Goal: Information Seeking & Learning: Learn about a topic

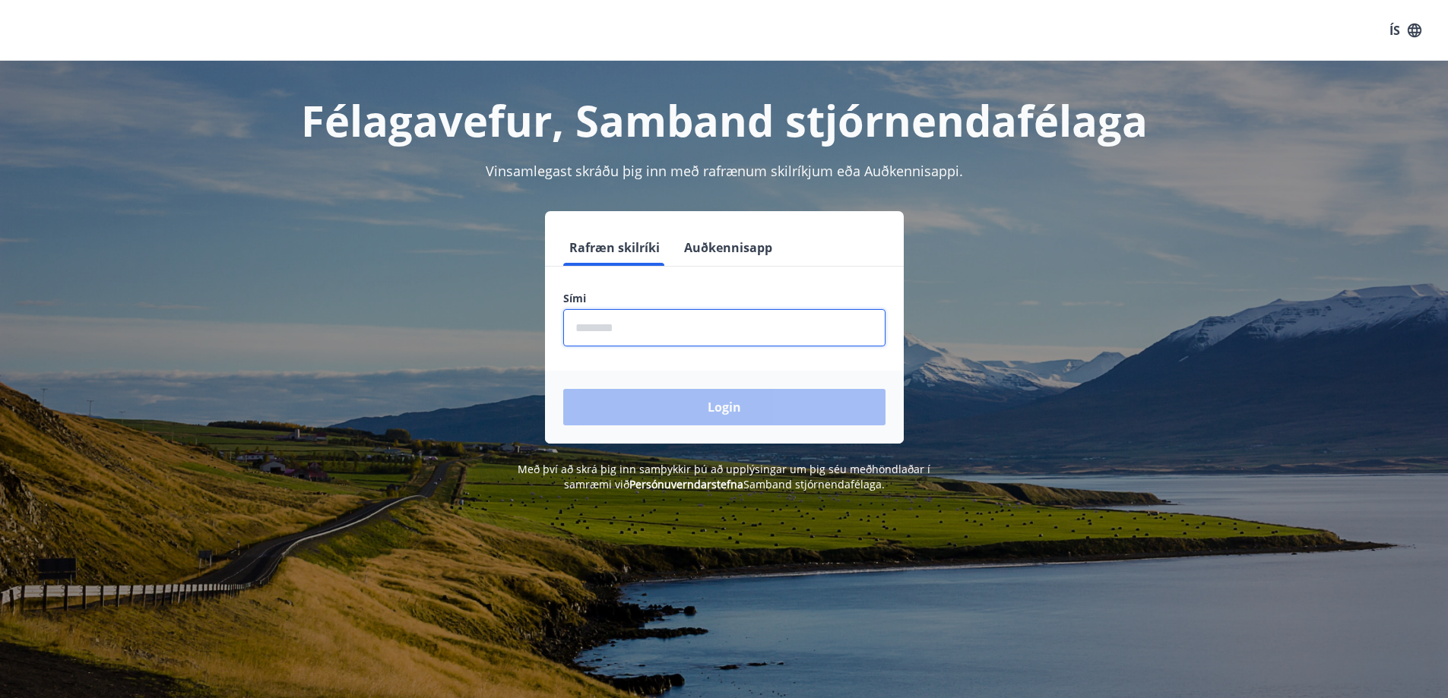
click at [676, 324] on input "phone" at bounding box center [724, 327] width 322 height 37
type input "********"
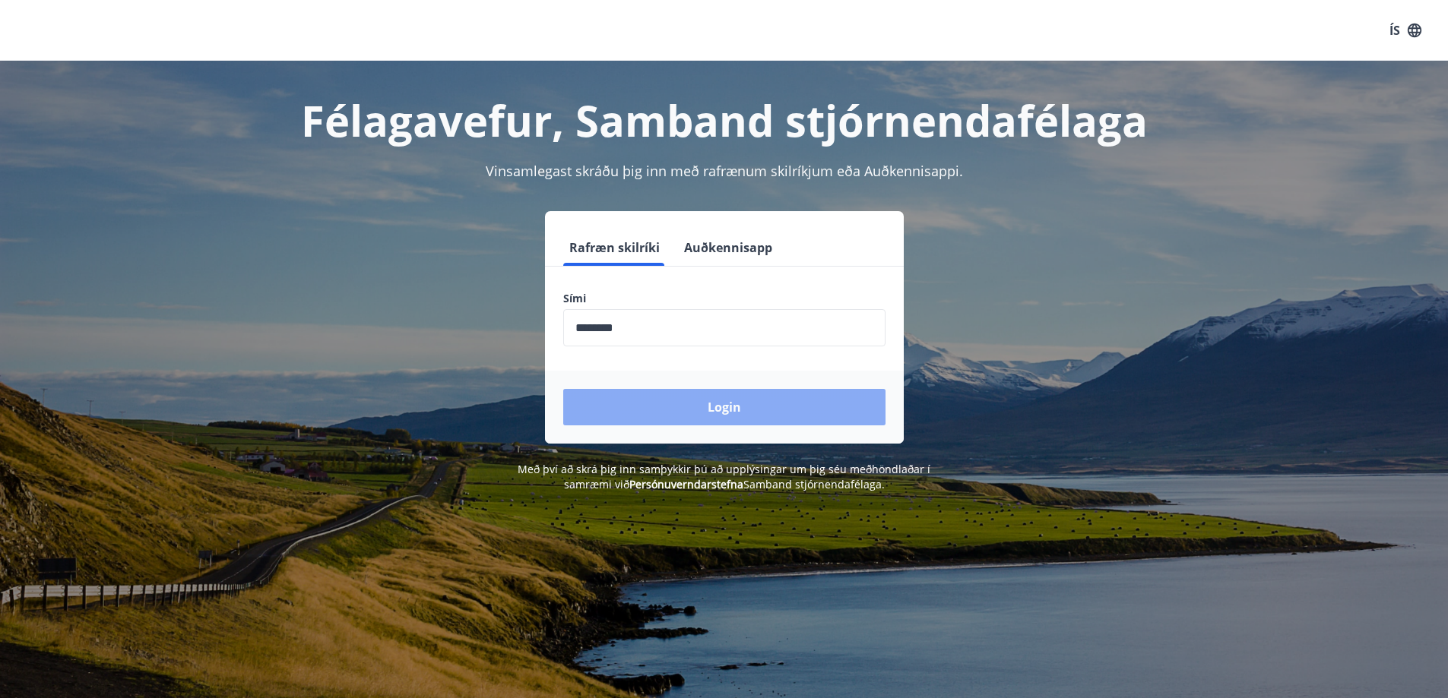
click at [637, 402] on button "Login" at bounding box center [724, 407] width 322 height 36
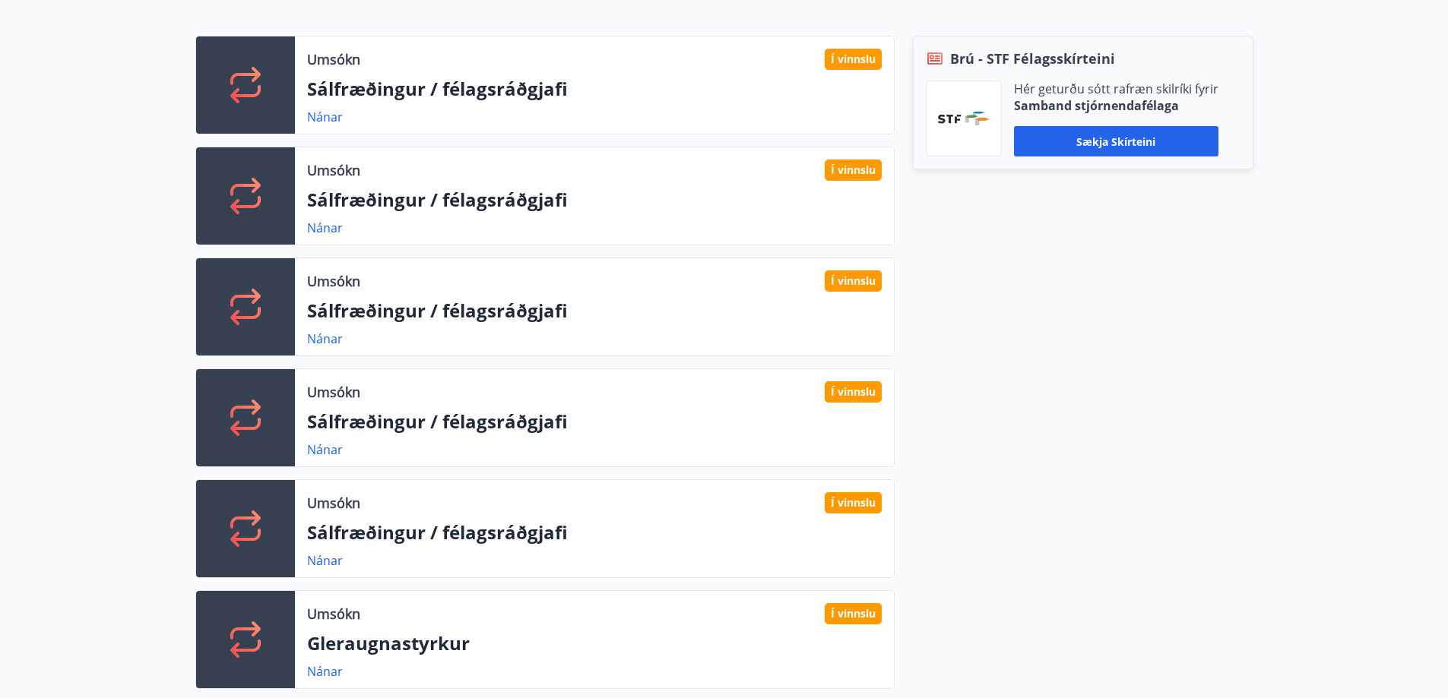
scroll to position [304, 0]
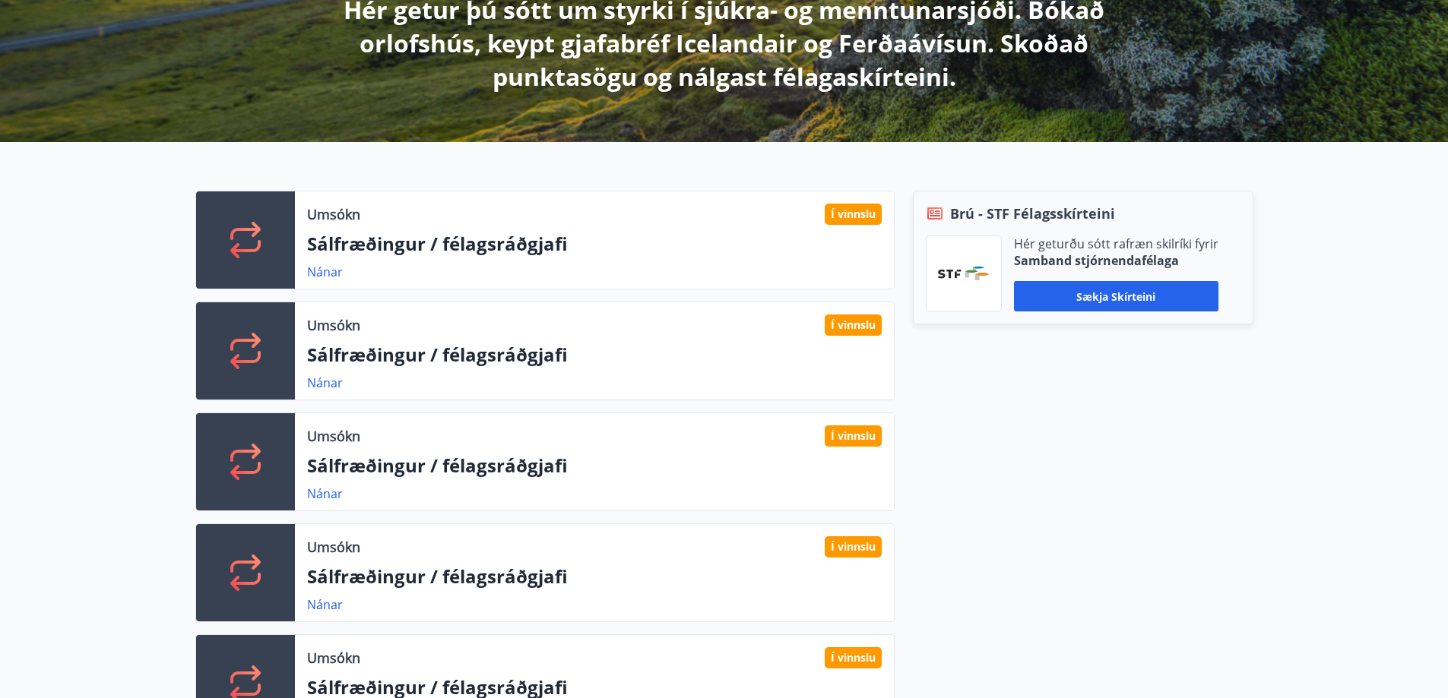
click at [1109, 295] on button "Sækja skírteini" at bounding box center [1116, 296] width 204 height 30
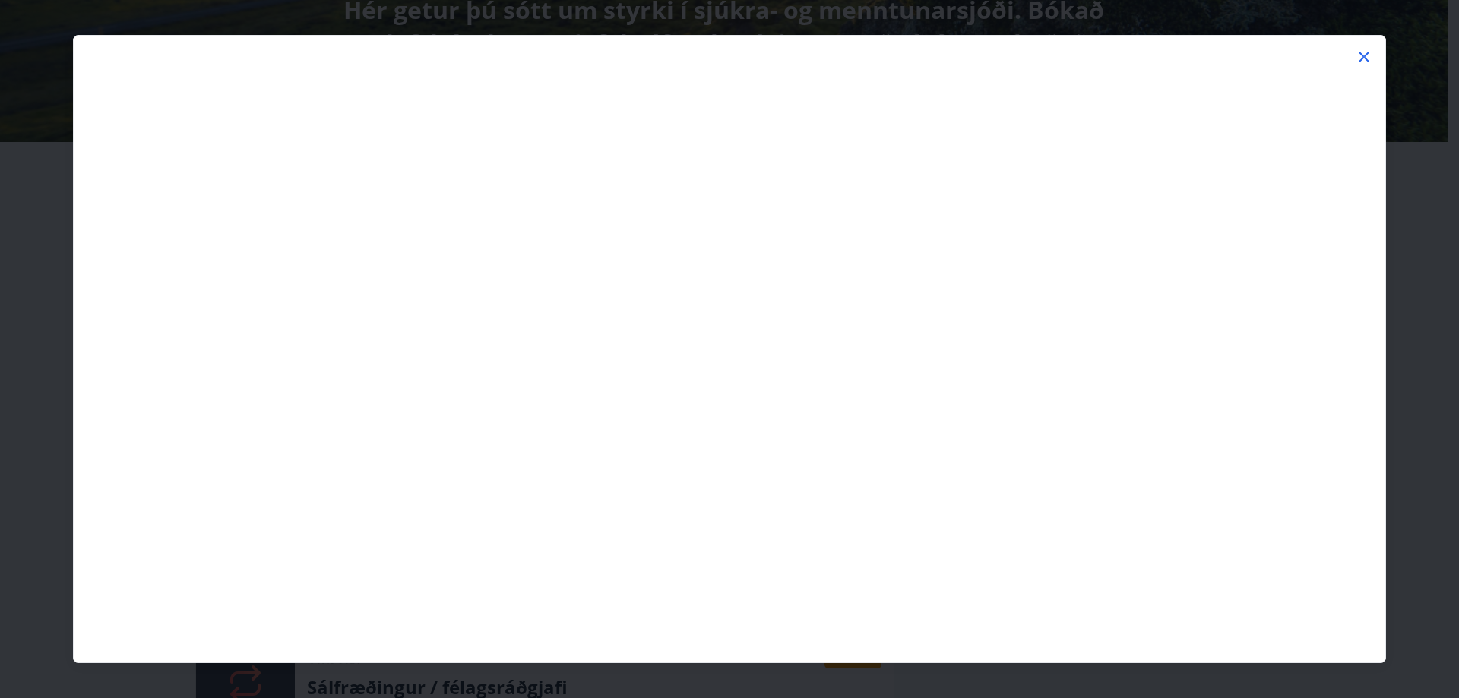
click at [1361, 52] on icon at bounding box center [1364, 57] width 18 height 18
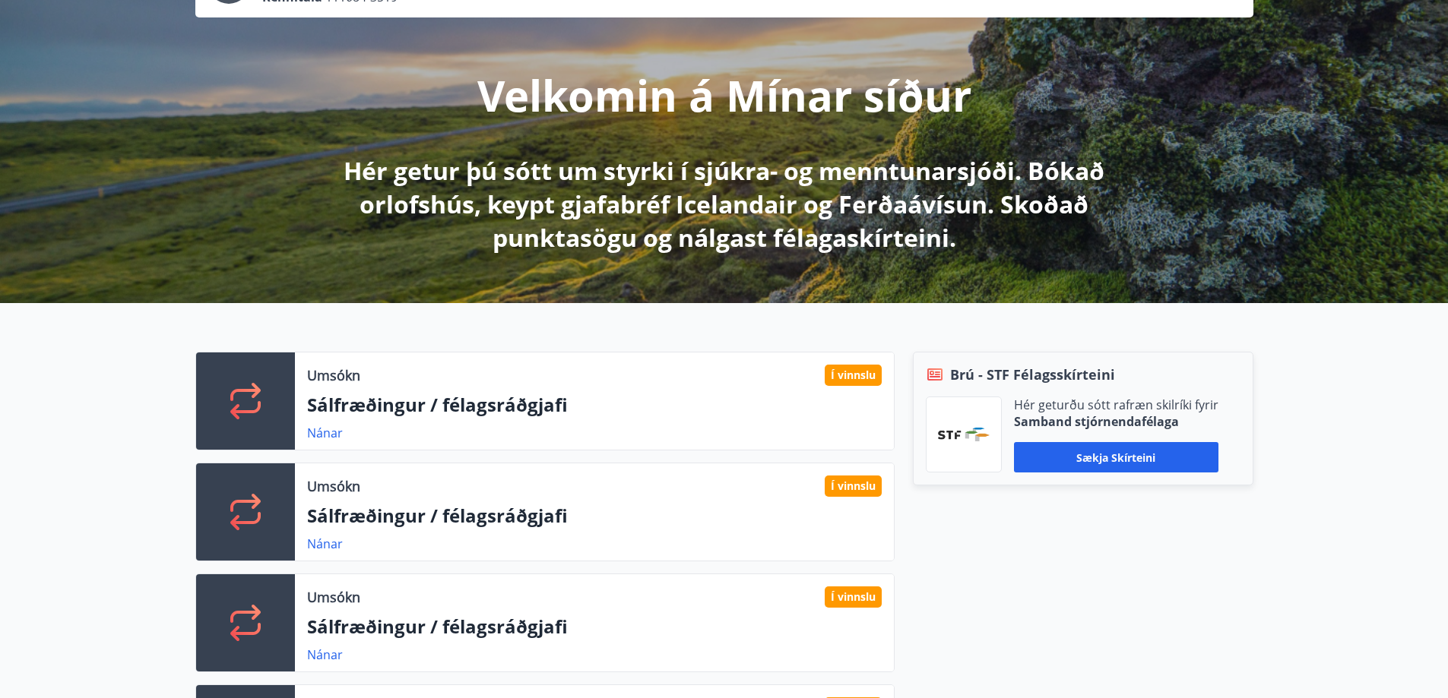
scroll to position [0, 0]
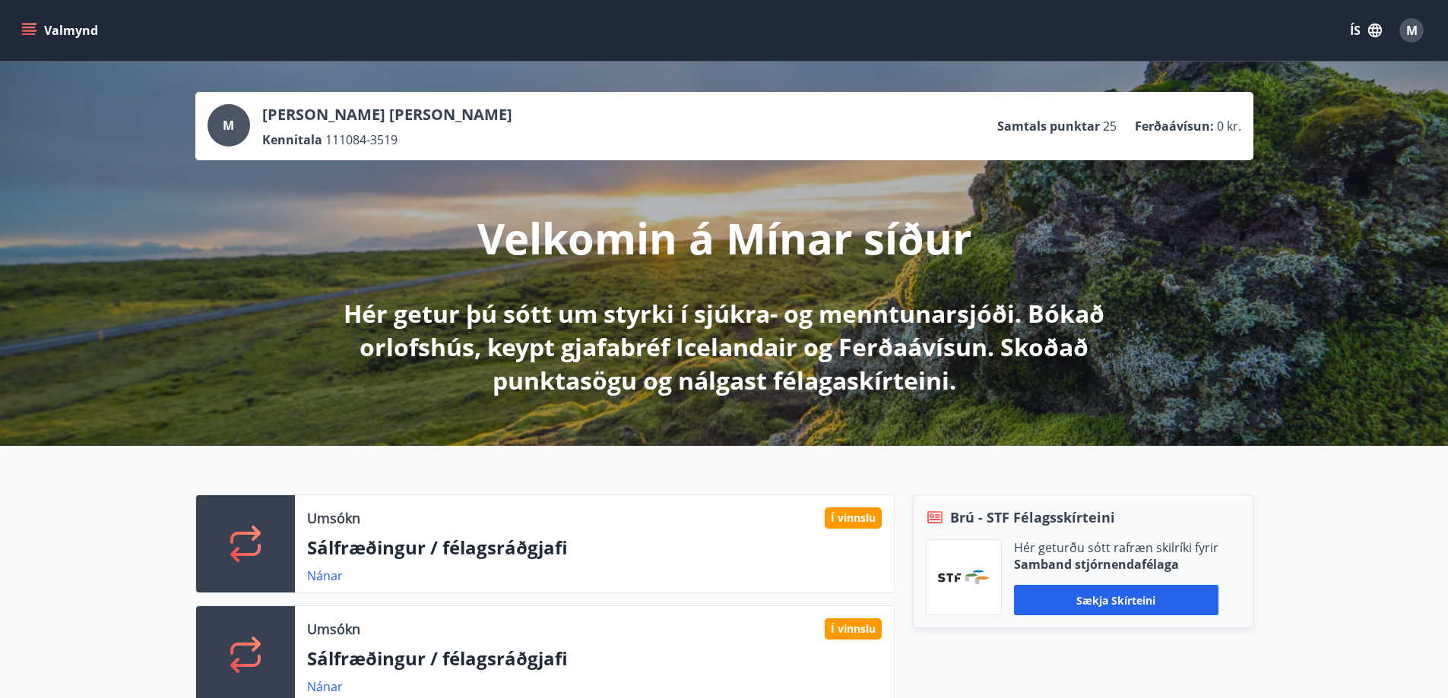
click at [20, 27] on button "Valmynd" at bounding box center [61, 30] width 86 height 27
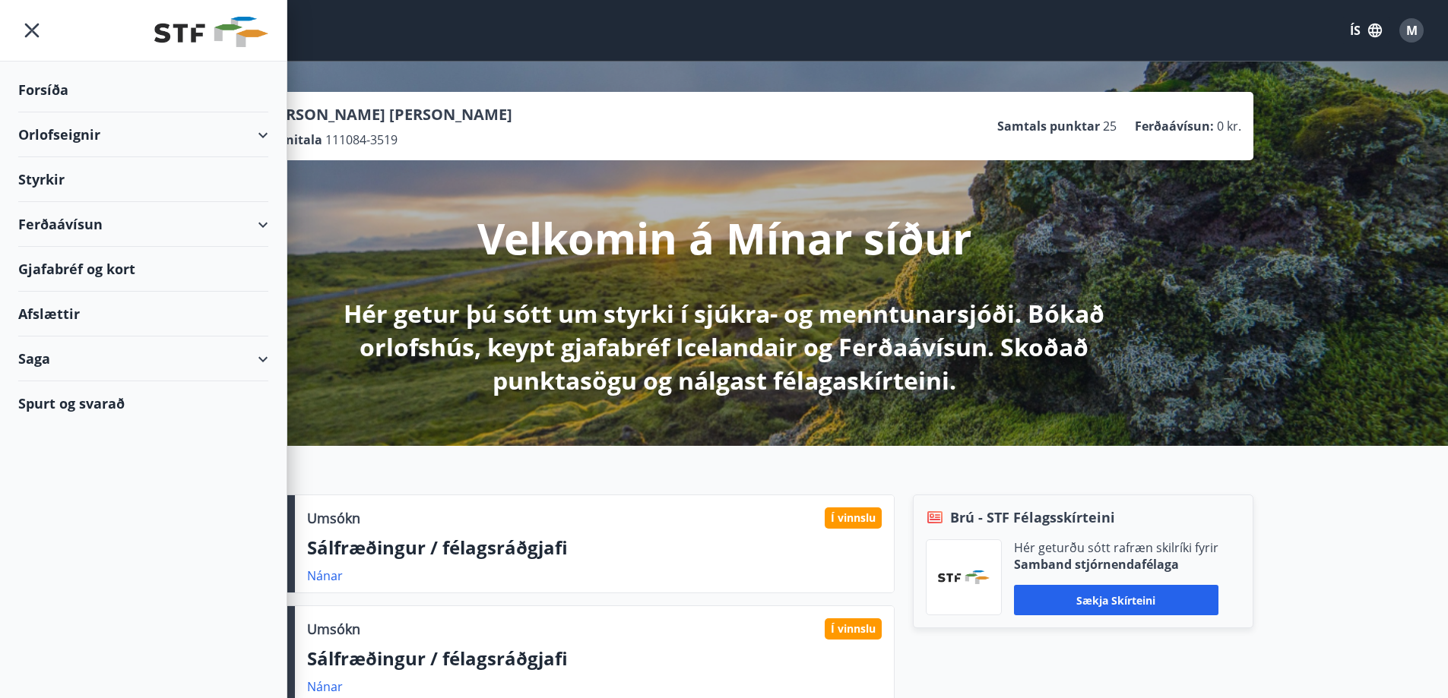
click at [112, 307] on div "Afslættir" at bounding box center [143, 314] width 250 height 45
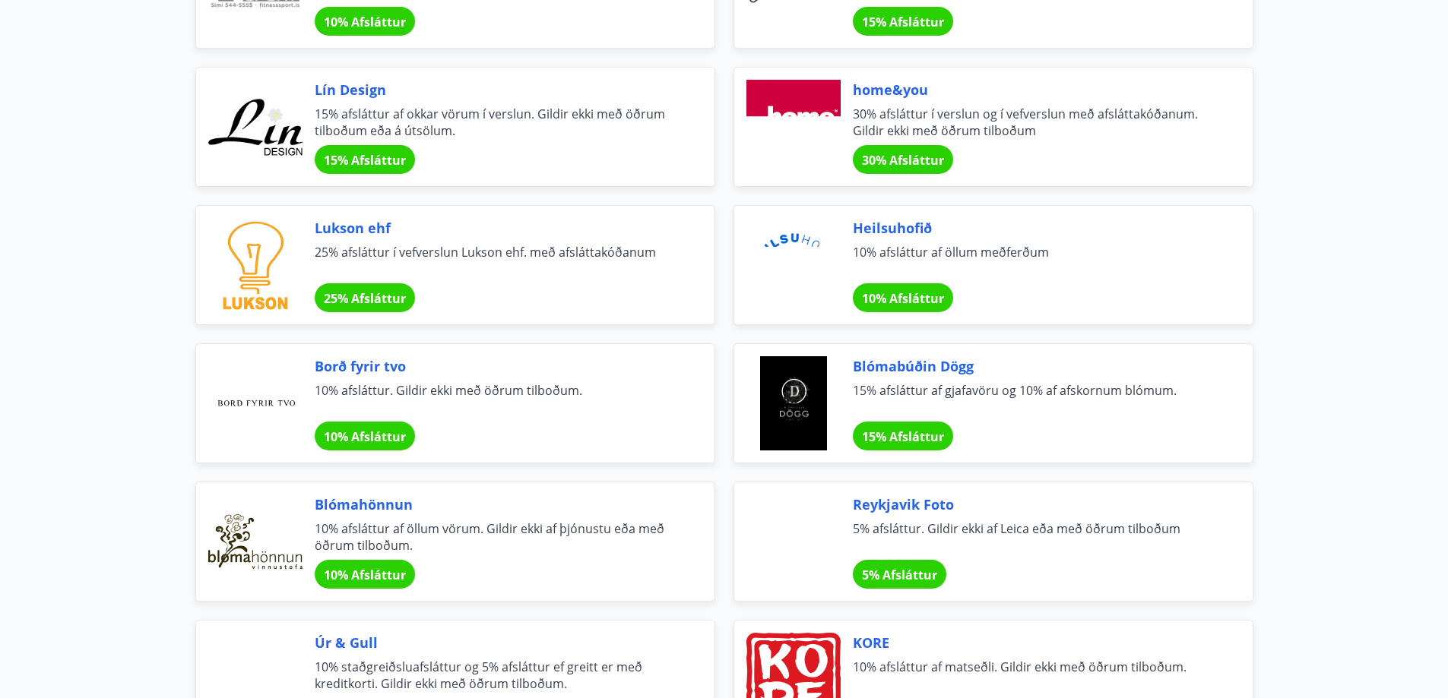
scroll to position [608, 0]
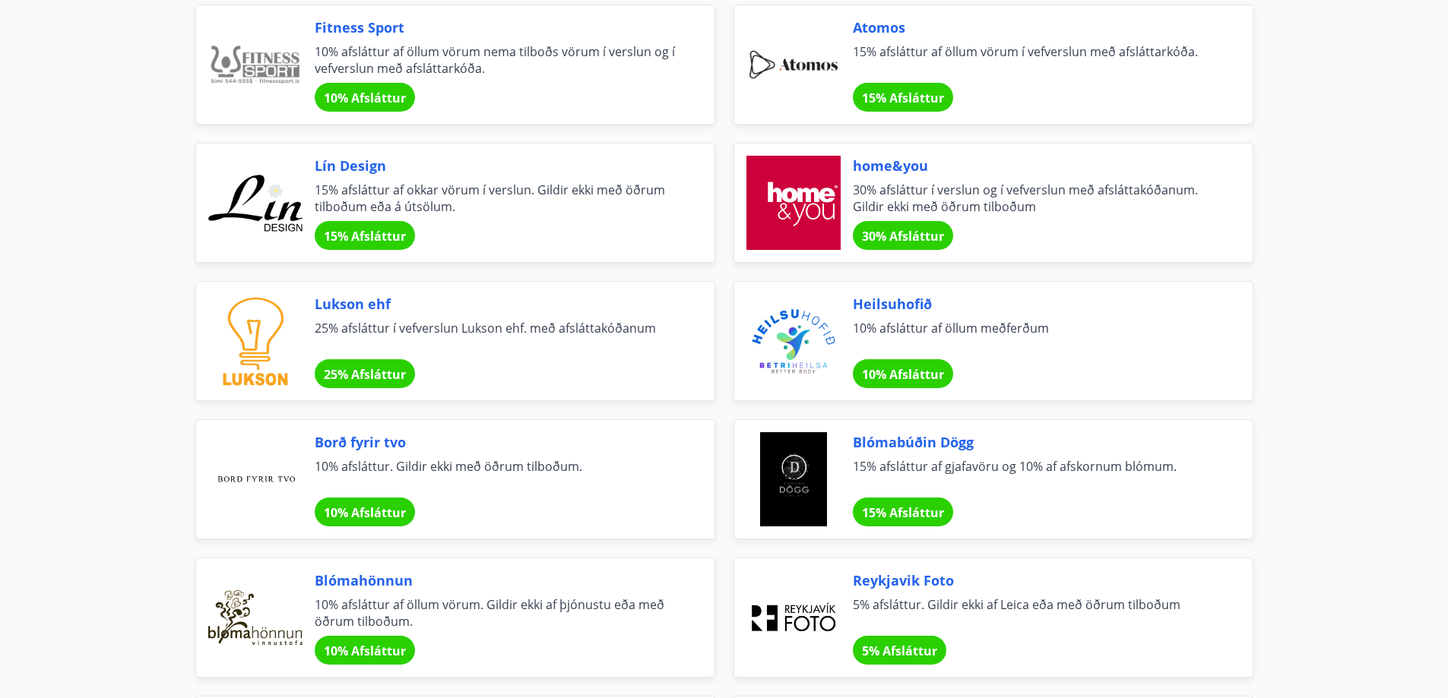
click at [890, 163] on span "home&you" at bounding box center [1034, 166] width 363 height 20
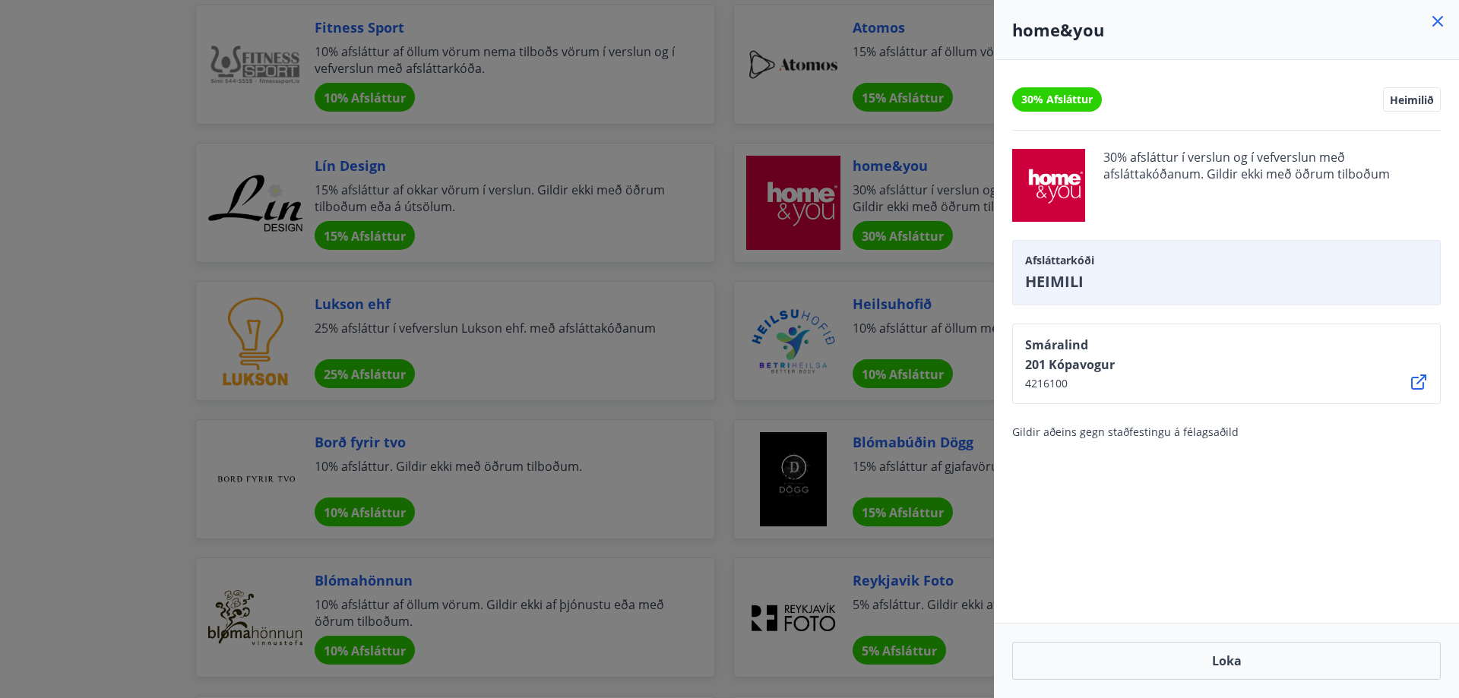
click at [495, 477] on div at bounding box center [729, 349] width 1459 height 698
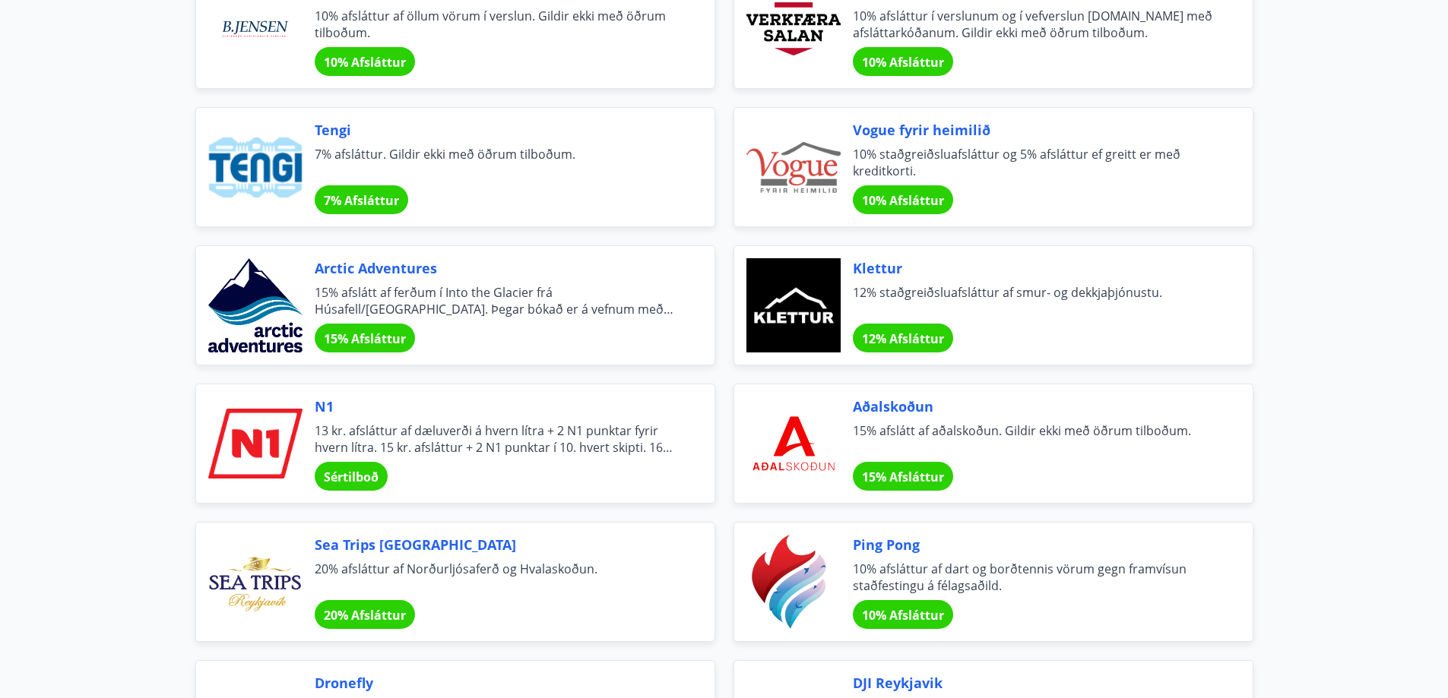
scroll to position [2736, 0]
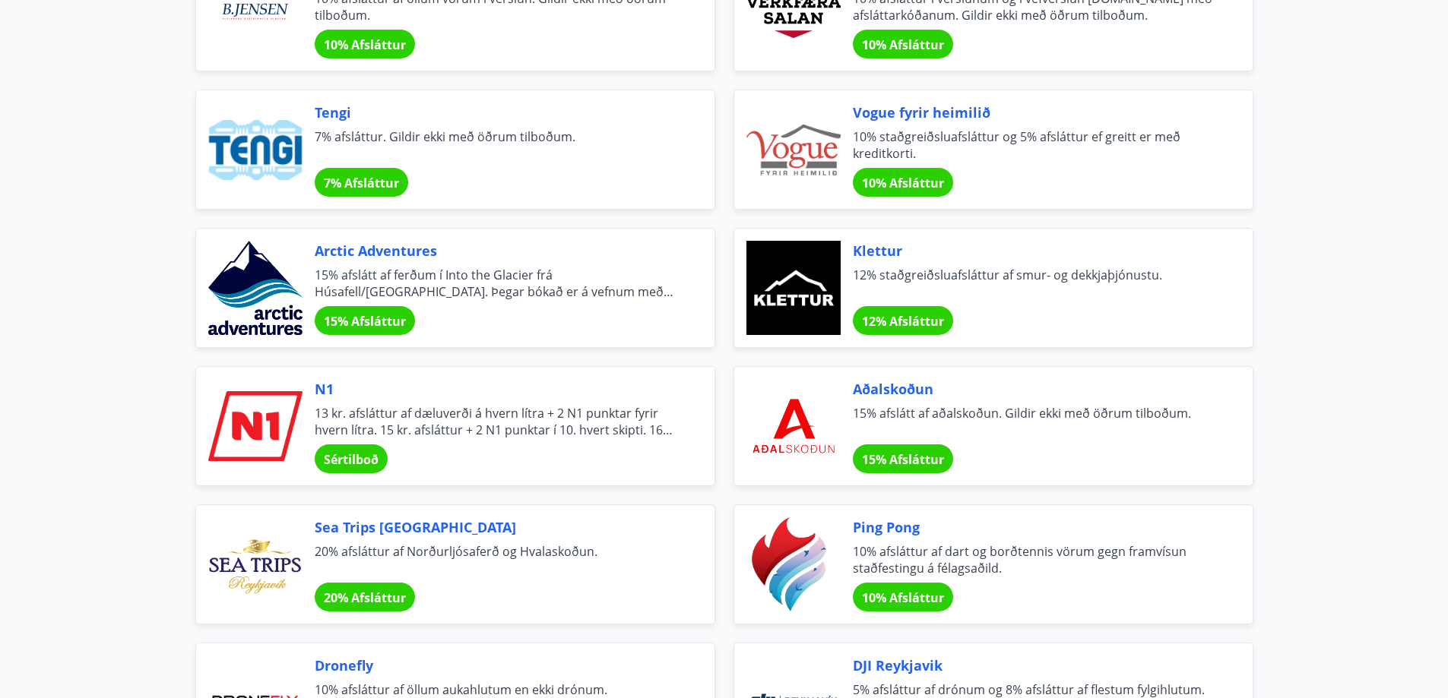
click at [334, 457] on span "Sértilboð" at bounding box center [351, 459] width 55 height 17
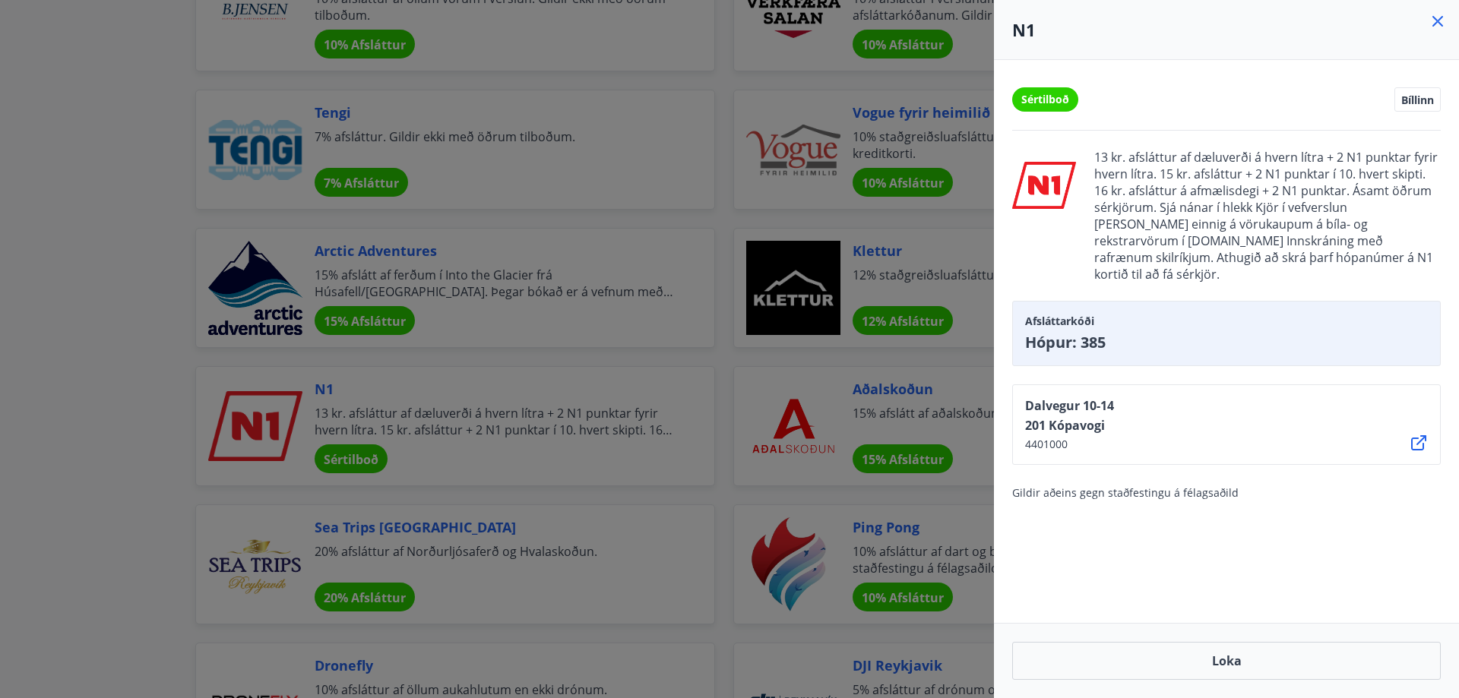
click at [584, 457] on div at bounding box center [729, 349] width 1459 height 698
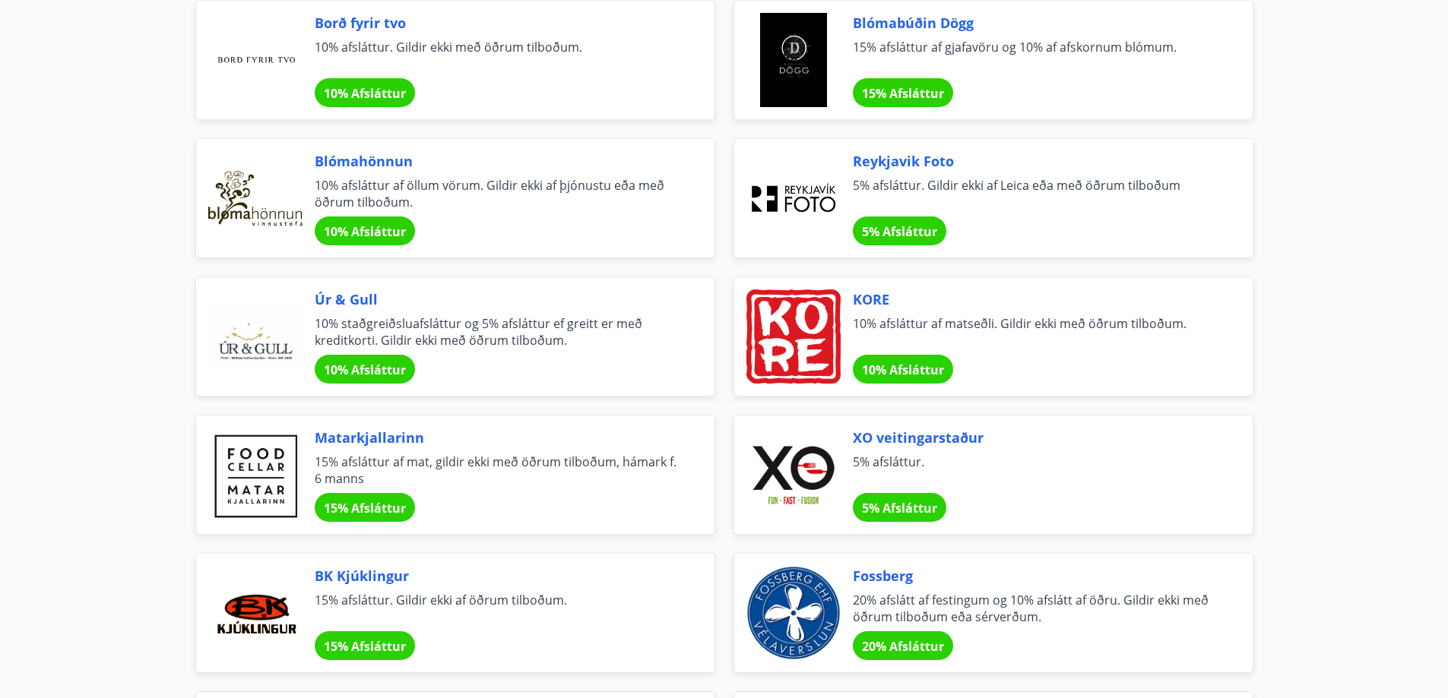
scroll to position [0, 0]
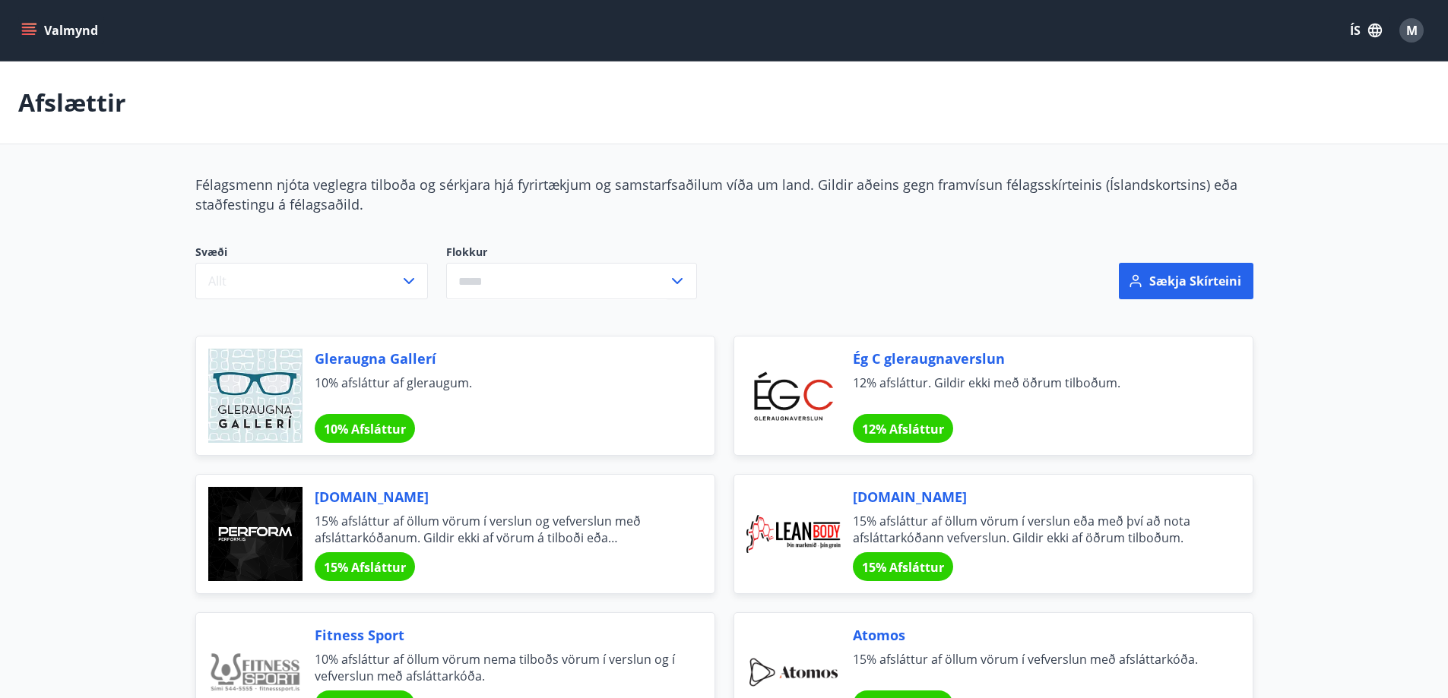
click at [30, 30] on icon "menu" at bounding box center [28, 30] width 15 height 15
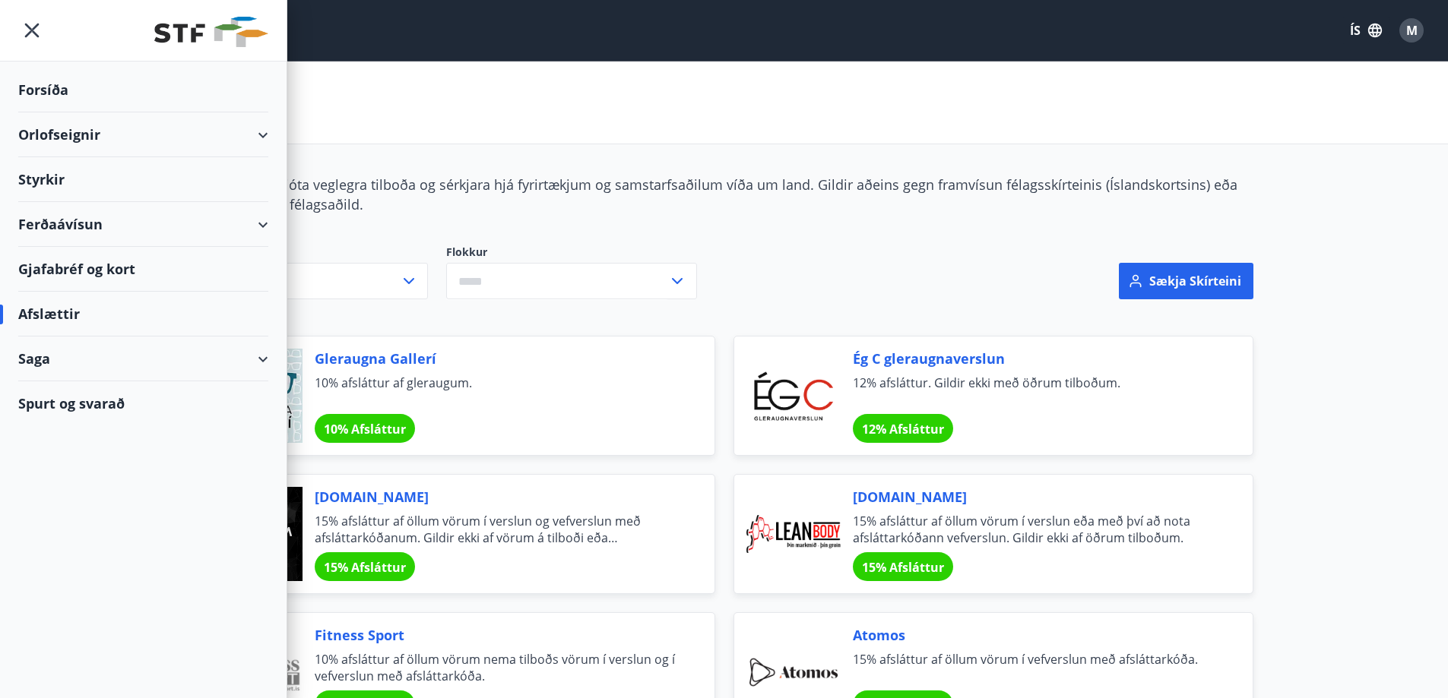
click at [62, 220] on div "Ferðaávísun" at bounding box center [143, 224] width 250 height 45
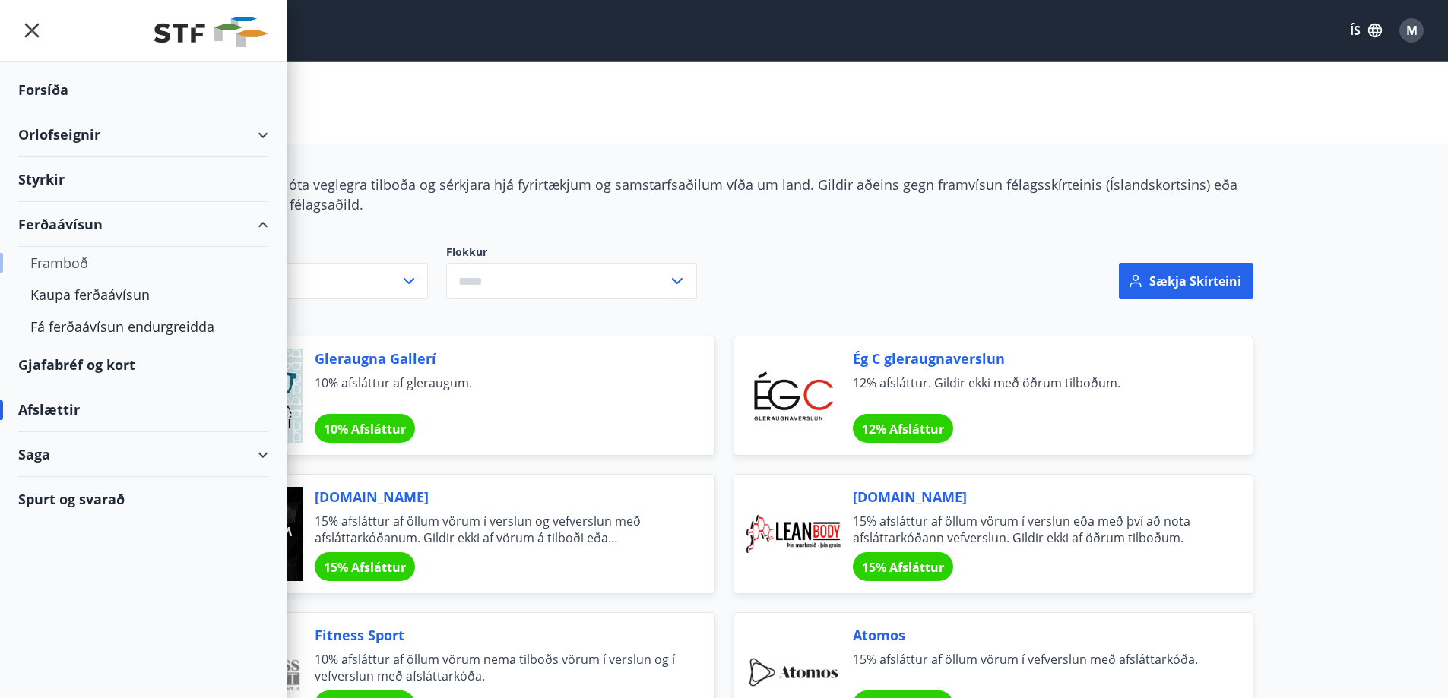
click at [62, 258] on div "Framboð" at bounding box center [143, 263] width 226 height 32
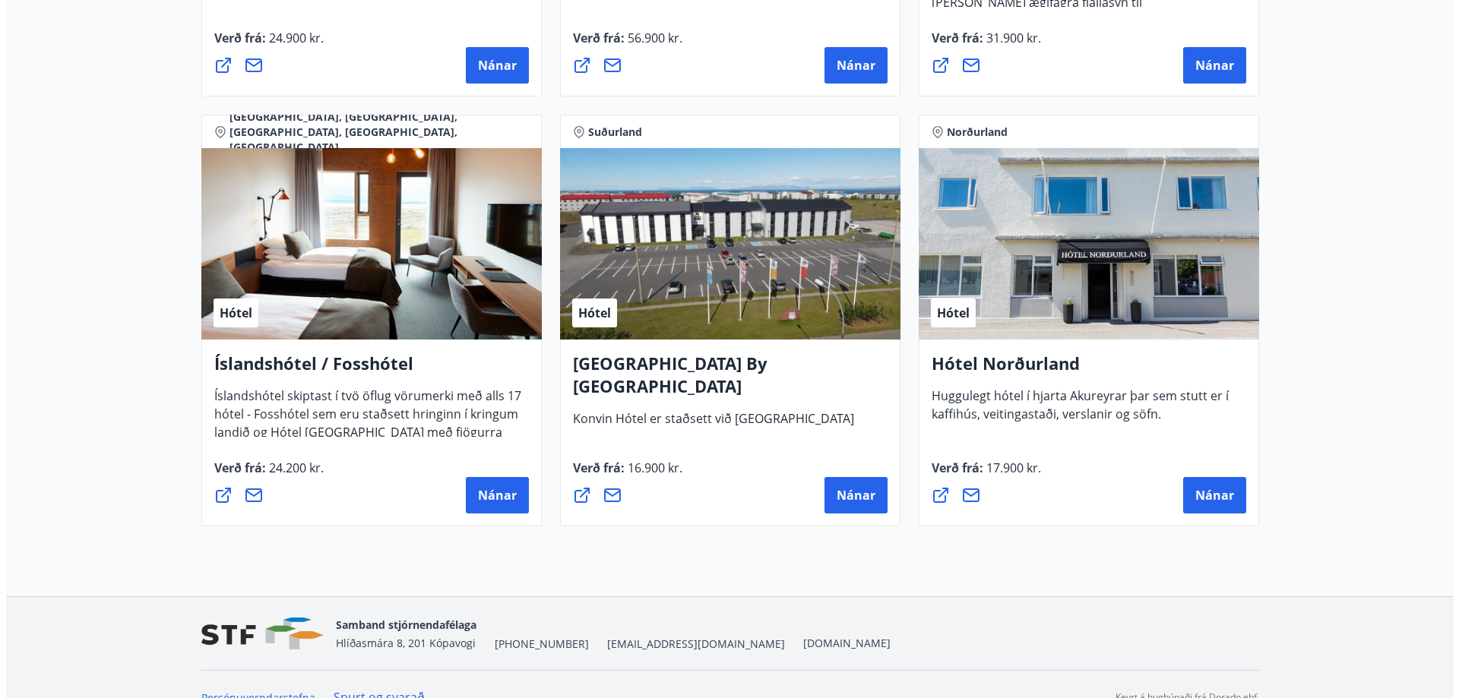
scroll to position [3645, 0]
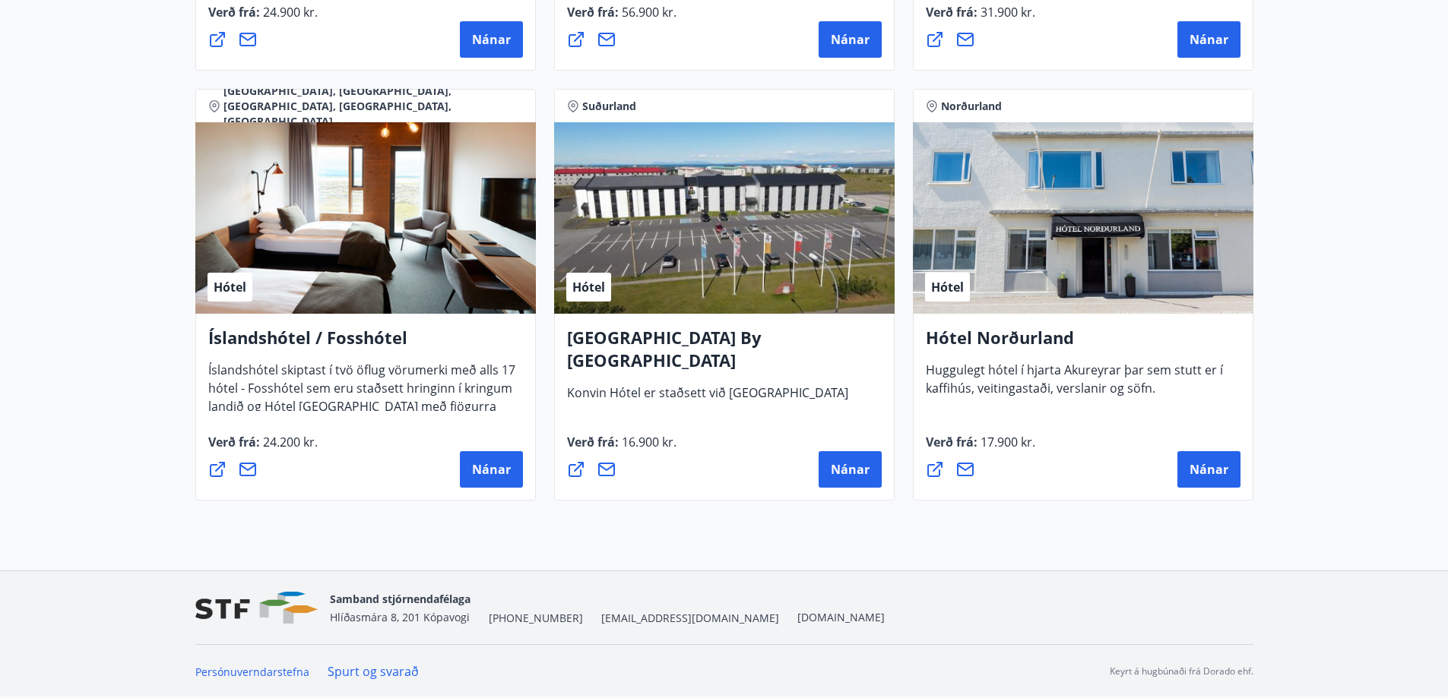
click at [699, 239] on div "Hótel" at bounding box center [724, 217] width 340 height 191
click at [829, 467] on button "Nánar" at bounding box center [849, 469] width 63 height 36
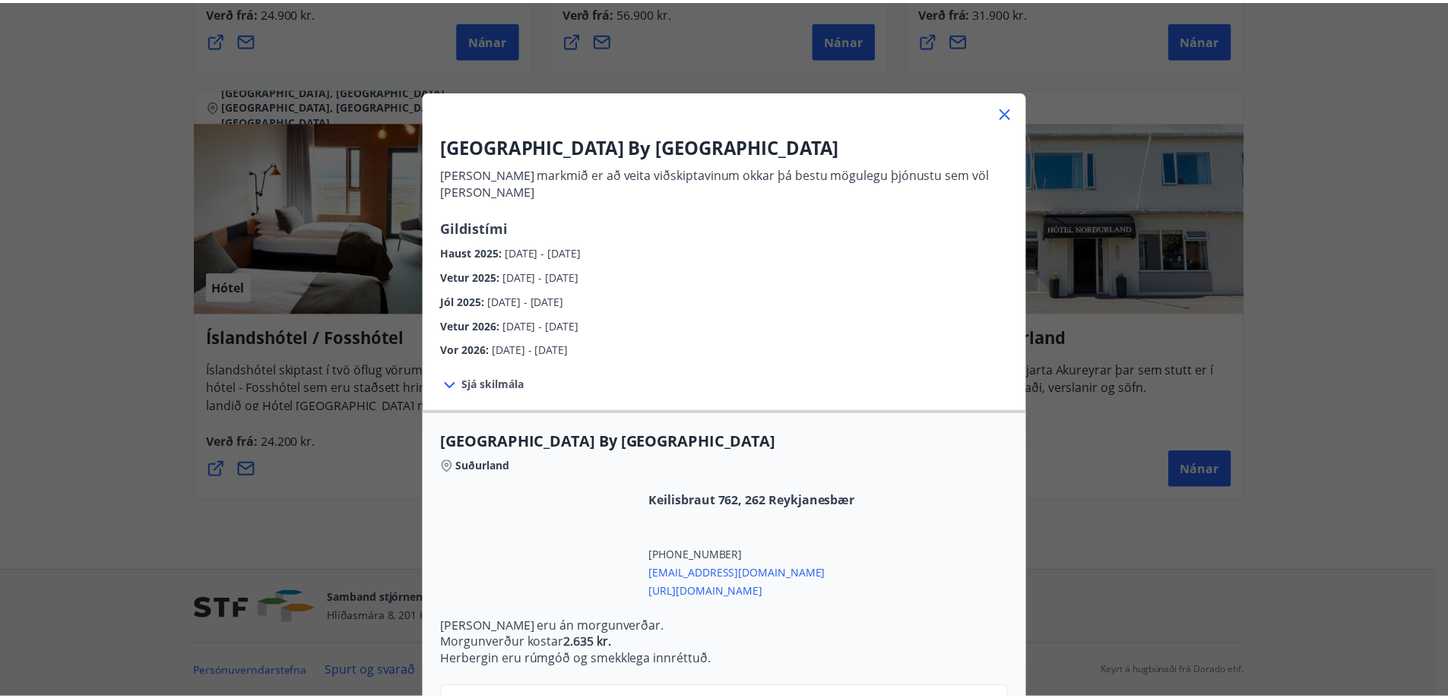
scroll to position [295, 0]
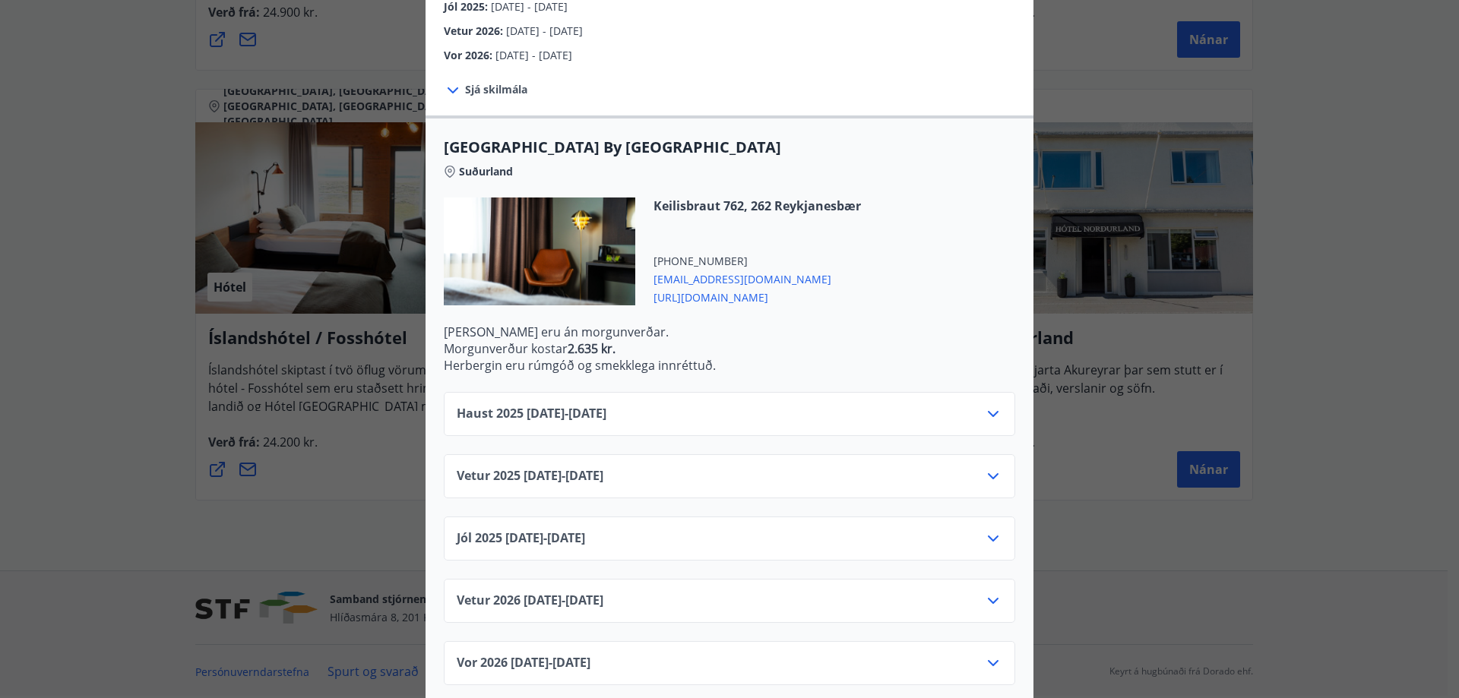
click at [1442, 195] on div "Konvin Hotel By Keflavik Airport Okkar megin markmið er að veita viðskiptavinum…" at bounding box center [729, 54] width 1459 height 698
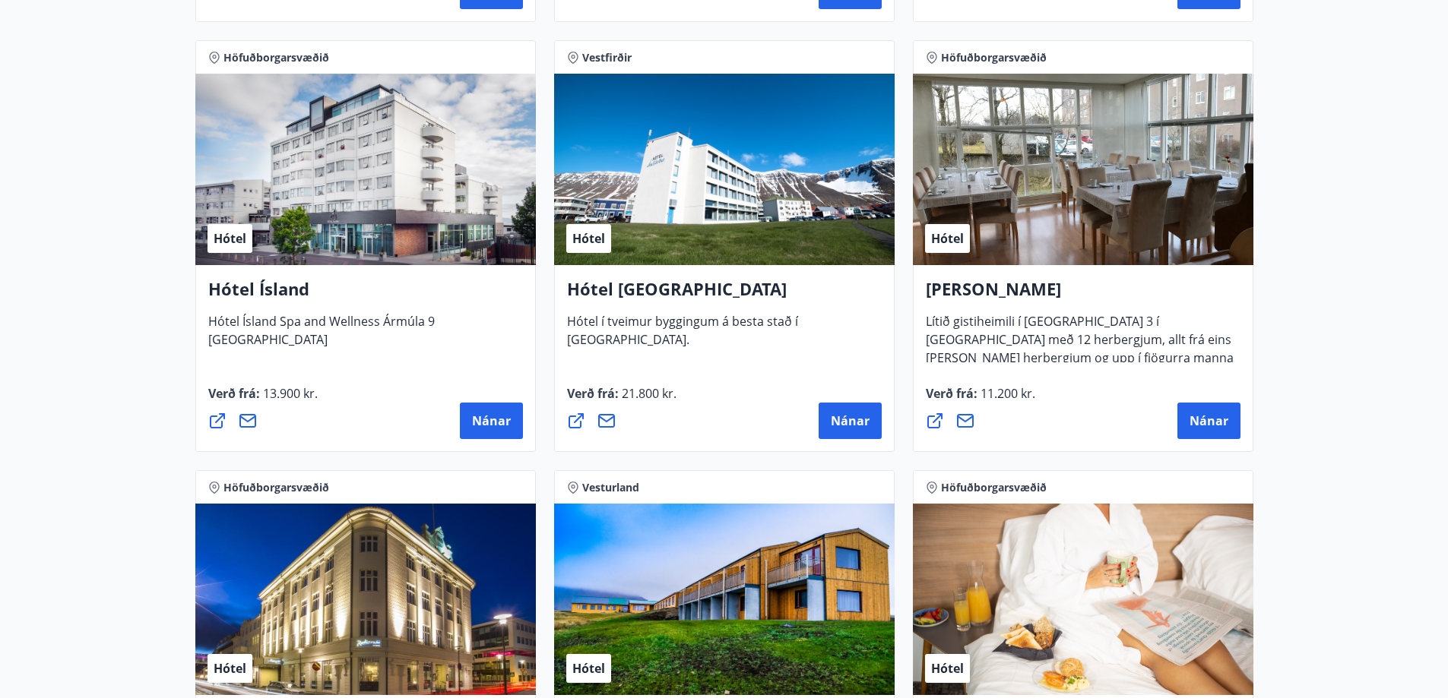
scroll to position [0, 0]
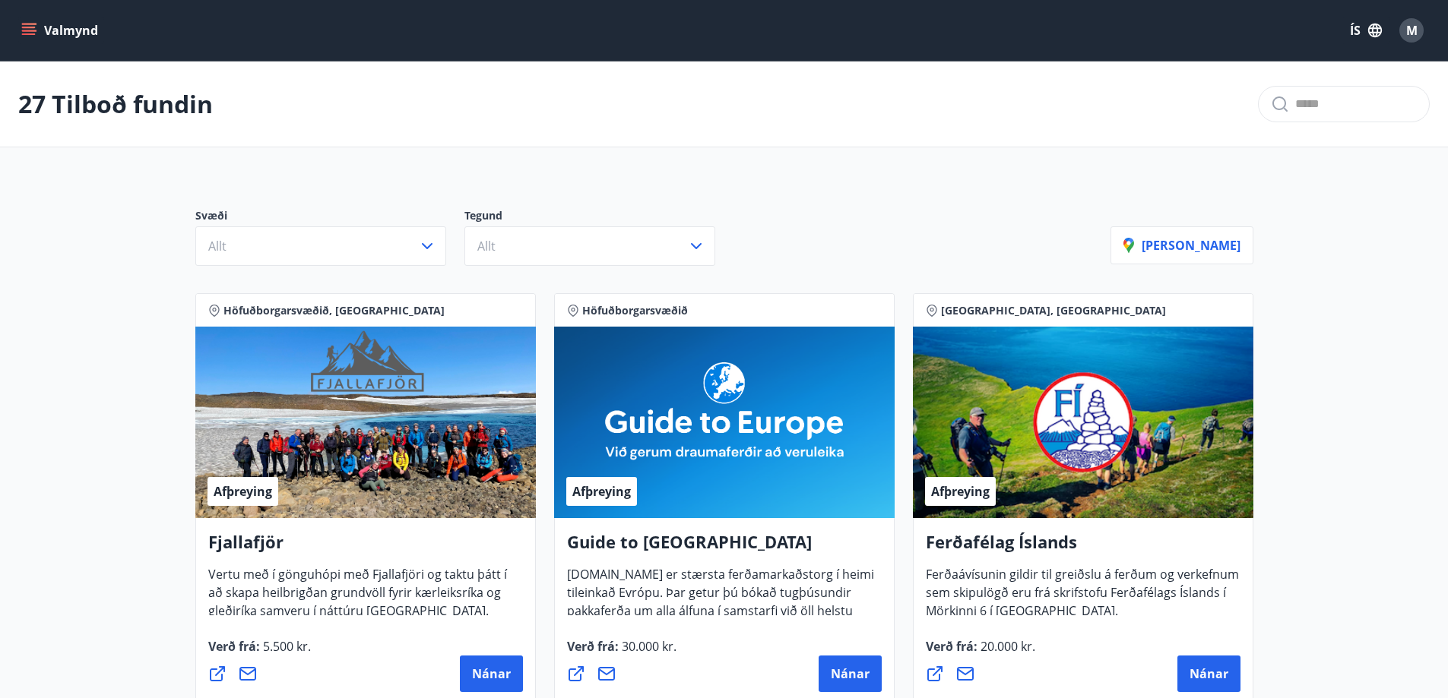
click at [24, 23] on icon "menu" at bounding box center [28, 30] width 15 height 15
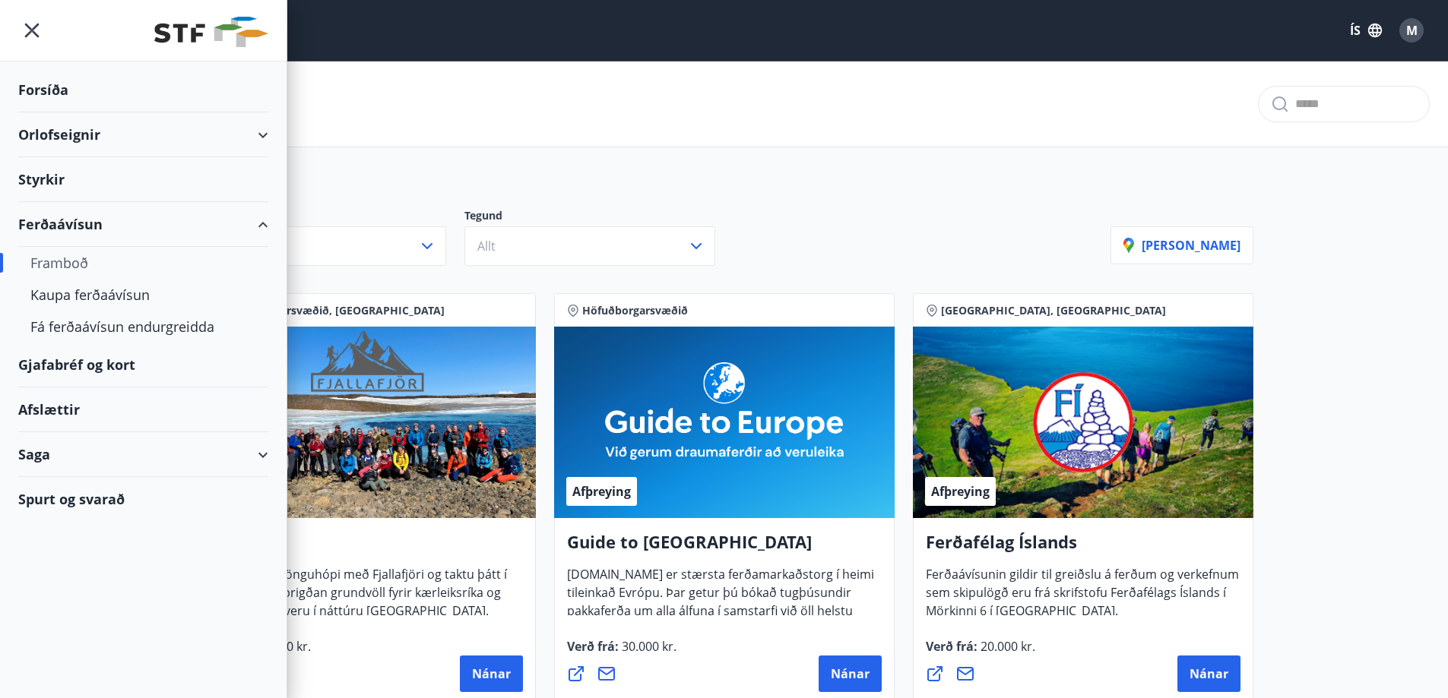
click at [112, 362] on div "Gjafabréf og kort" at bounding box center [143, 365] width 250 height 45
